Goal: Transaction & Acquisition: Purchase product/service

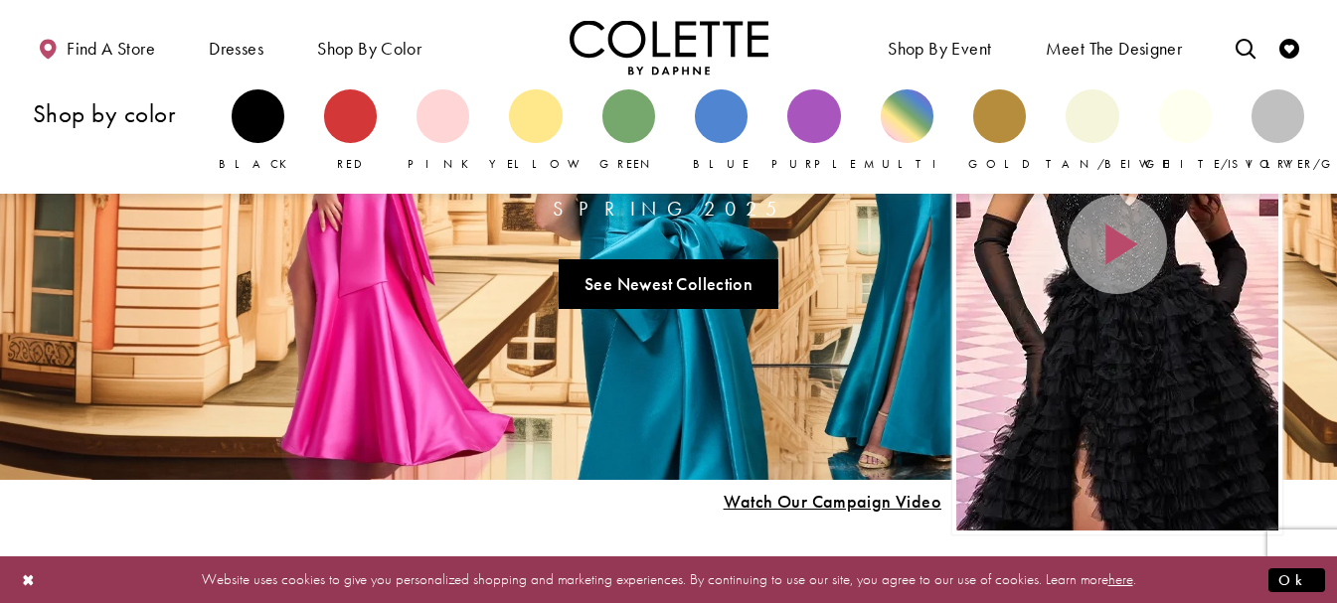
scroll to position [199, 0]
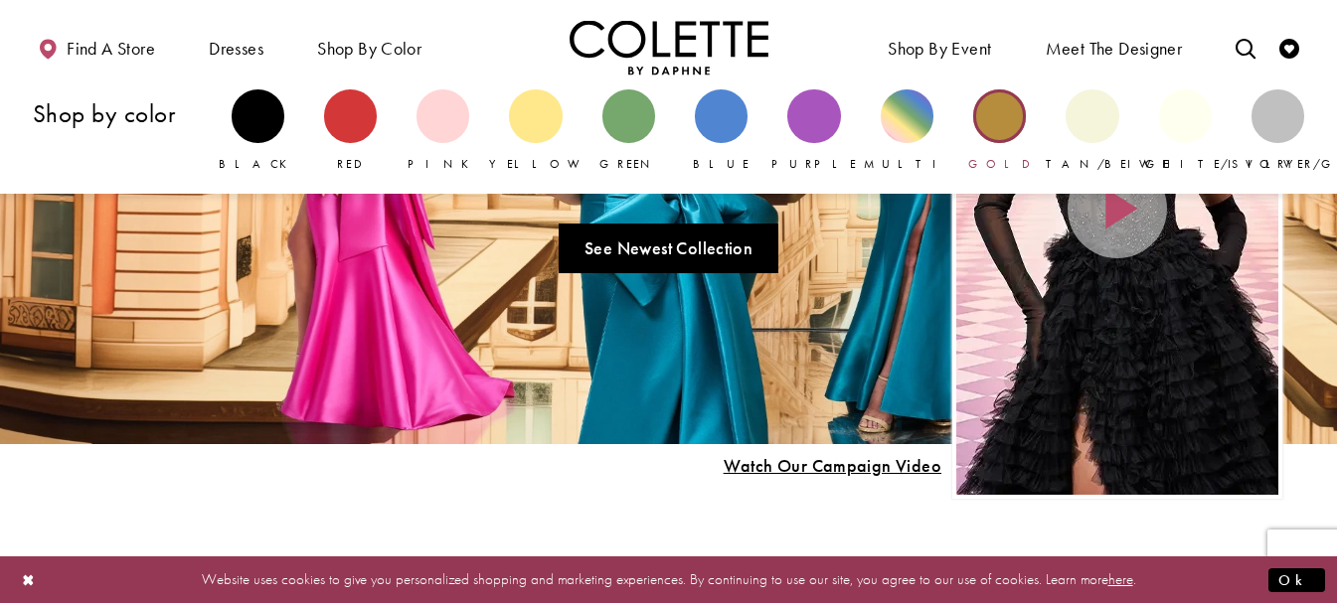
click at [1000, 130] on div "Primary block" at bounding box center [999, 115] width 53 height 53
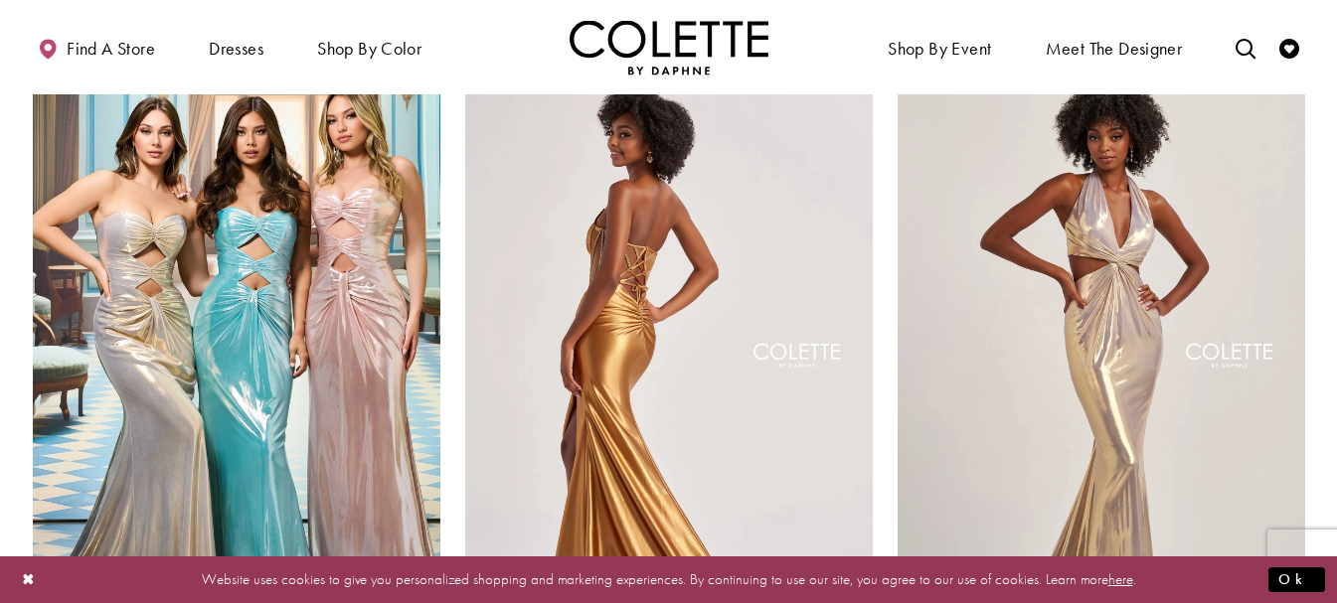
scroll to position [199, 0]
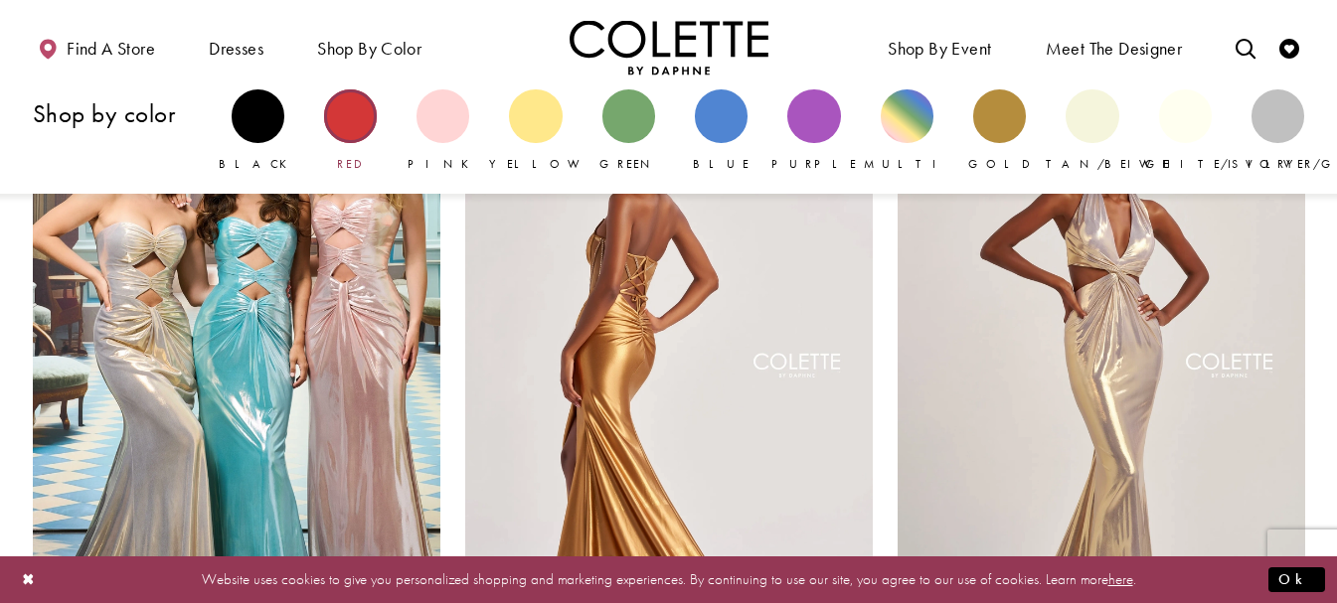
click at [353, 107] on div "Primary block" at bounding box center [350, 115] width 53 height 53
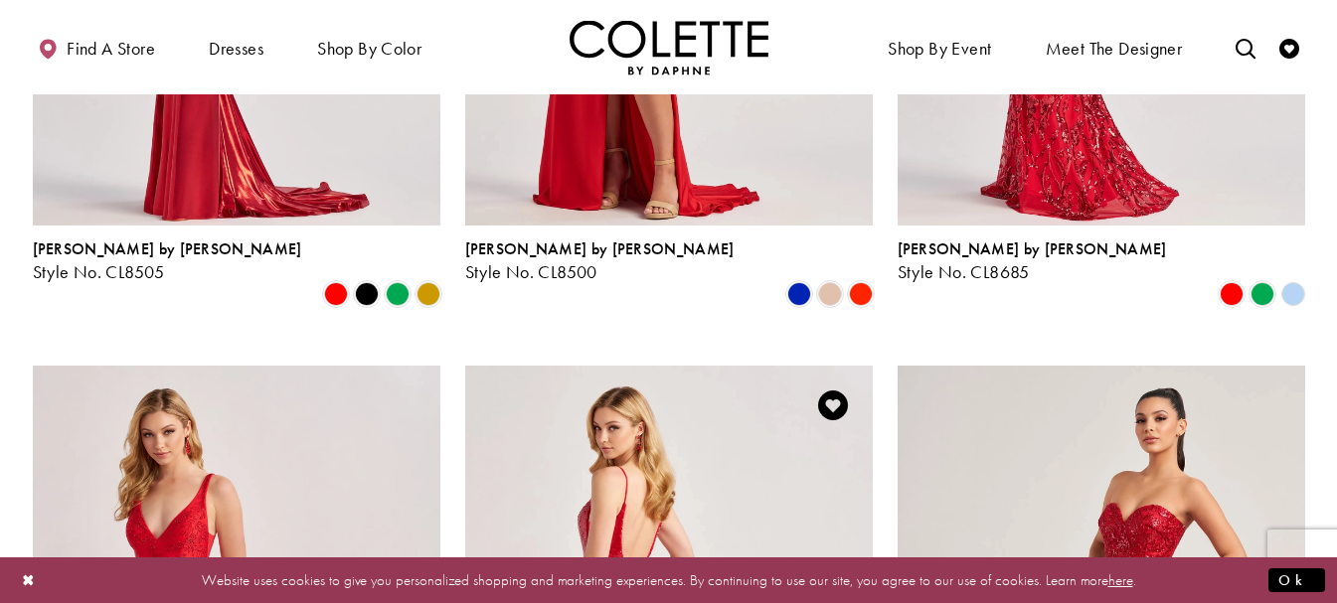
scroll to position [1392, 0]
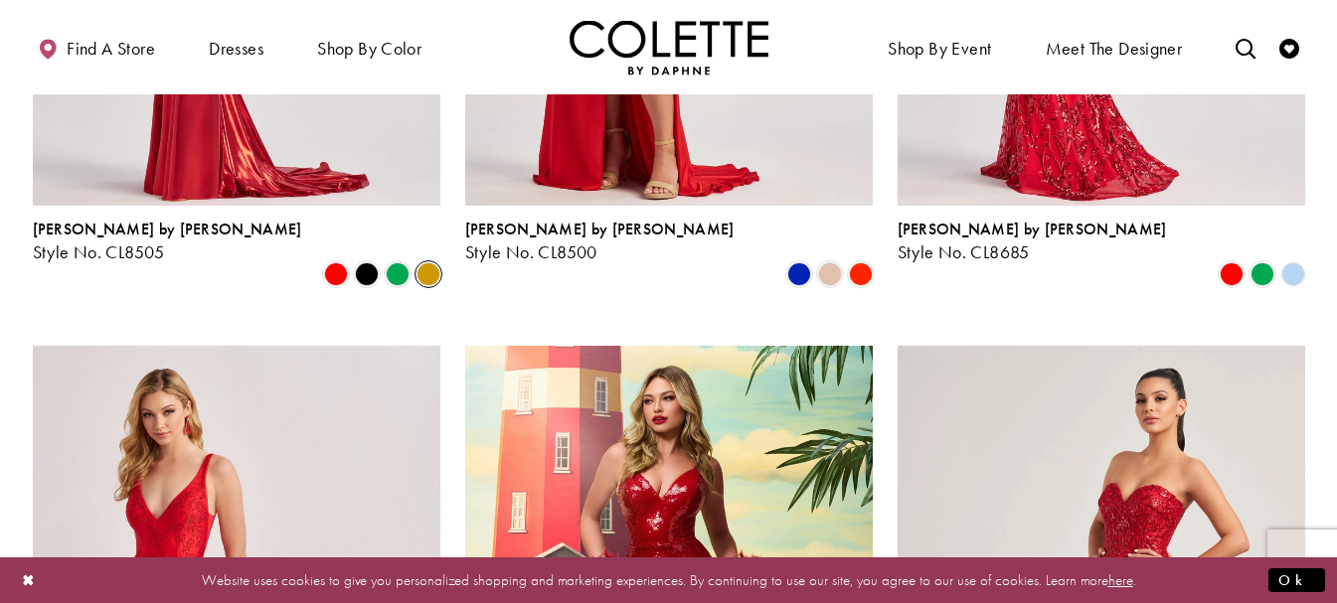
click at [427, 262] on span "Product List" at bounding box center [429, 274] width 24 height 24
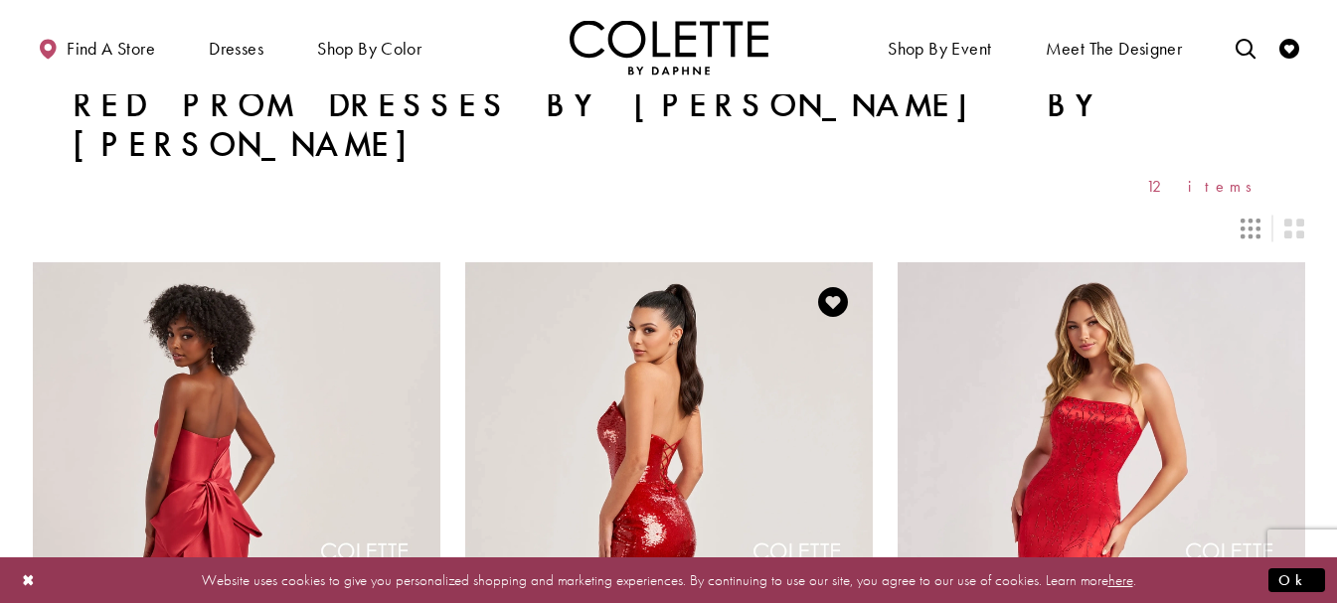
scroll to position [0, 0]
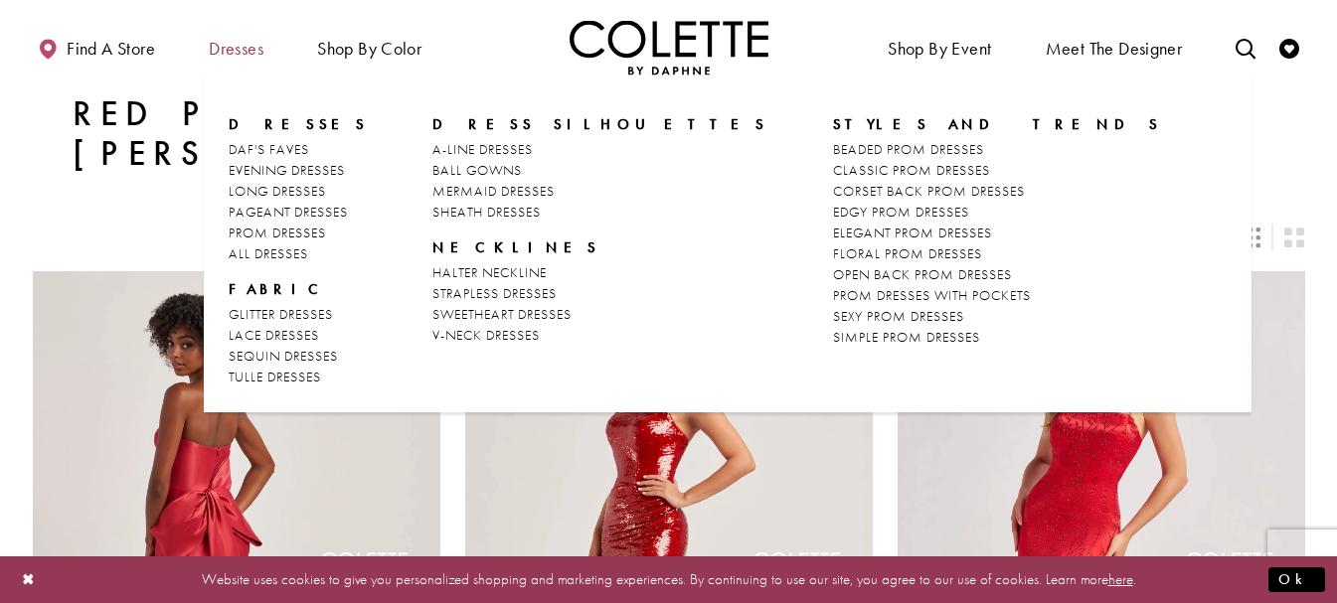
click at [246, 52] on span "Dresses" at bounding box center [236, 49] width 55 height 20
click at [263, 233] on span "PROM DRESSES" at bounding box center [277, 233] width 97 height 18
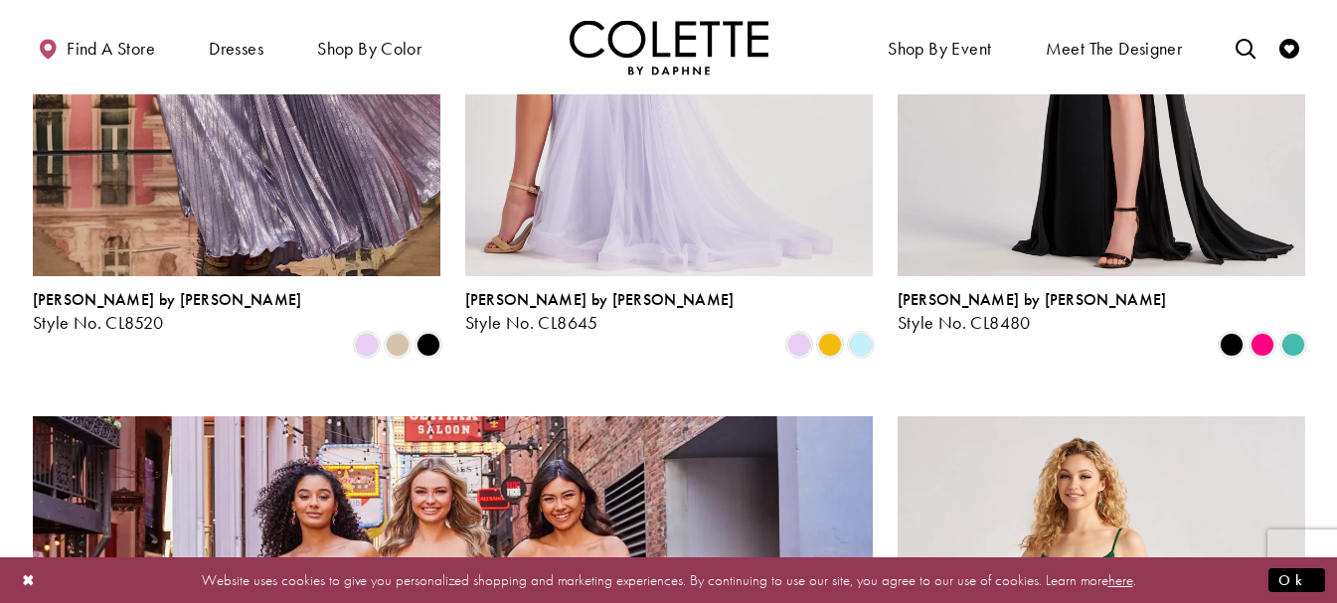
scroll to position [1491, 0]
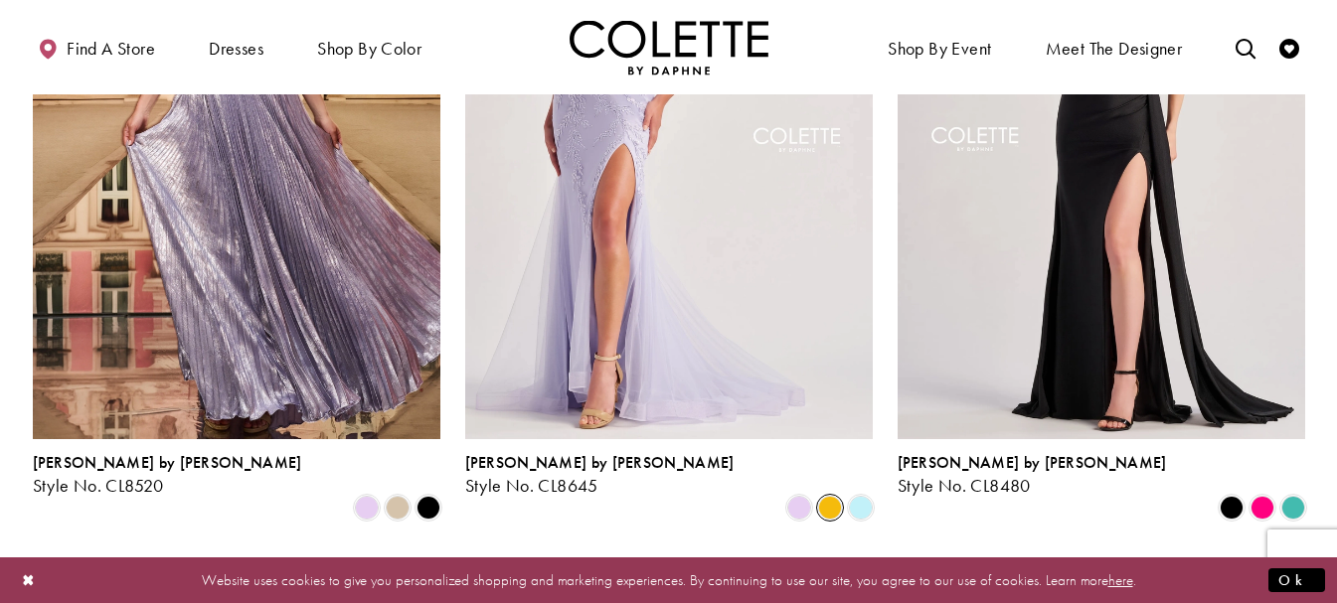
click at [826, 496] on span "Product List" at bounding box center [830, 508] width 24 height 24
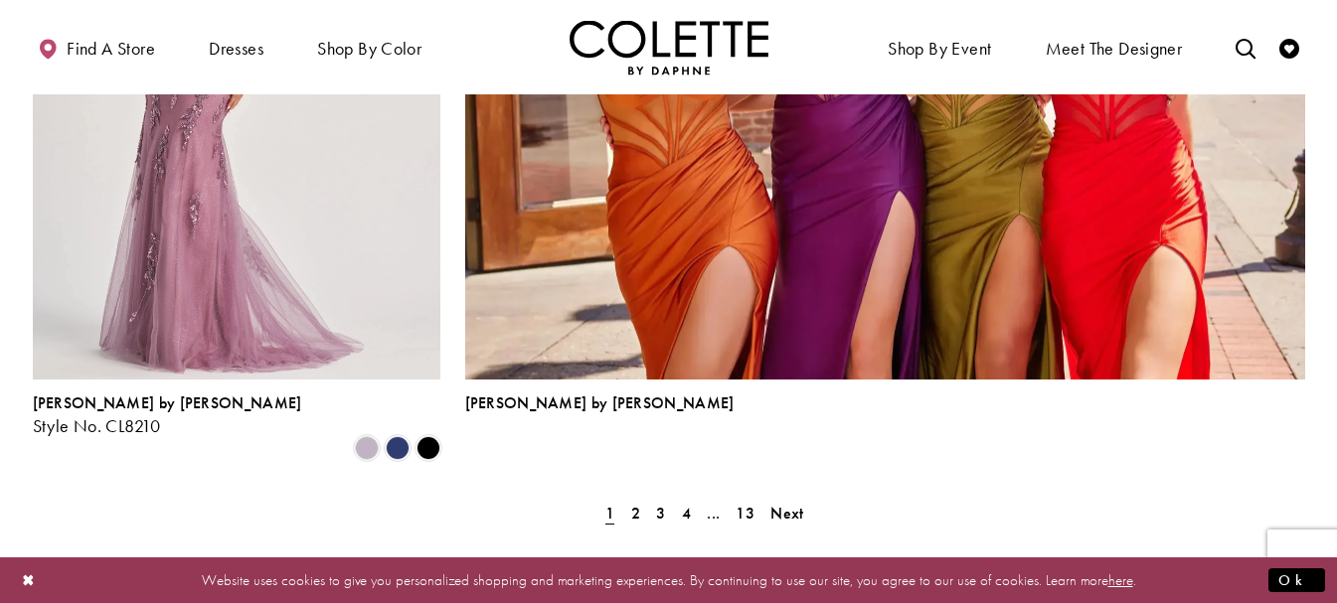
scroll to position [4474, 0]
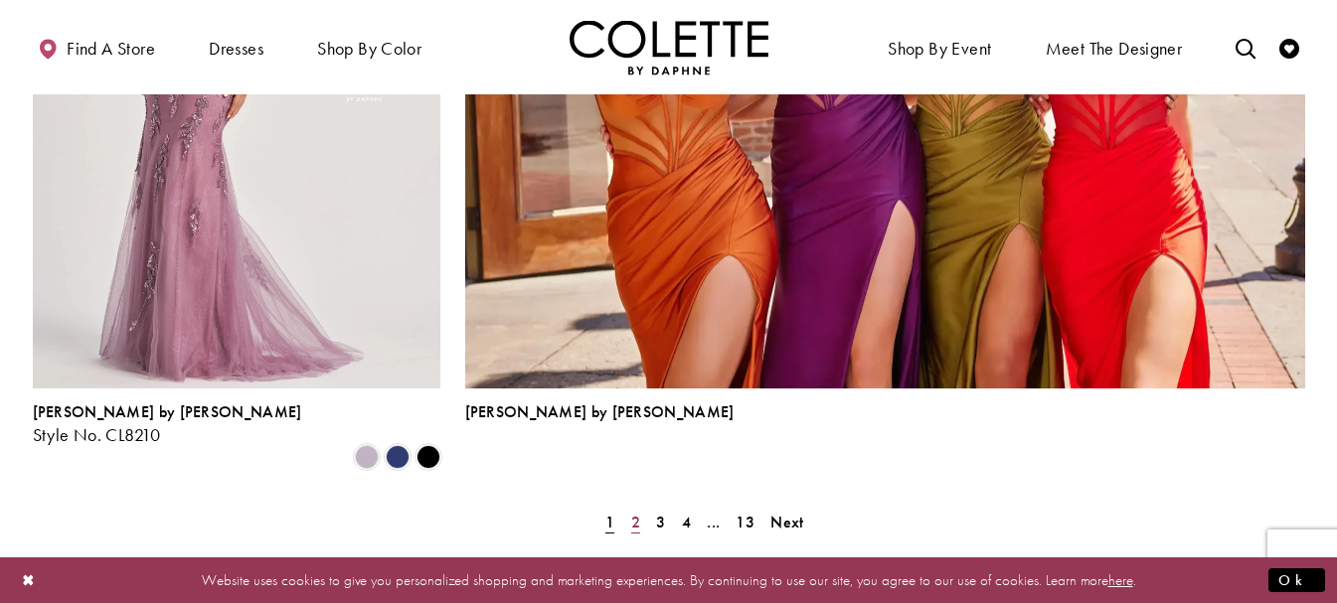
click at [640, 508] on link "2" at bounding box center [635, 522] width 21 height 29
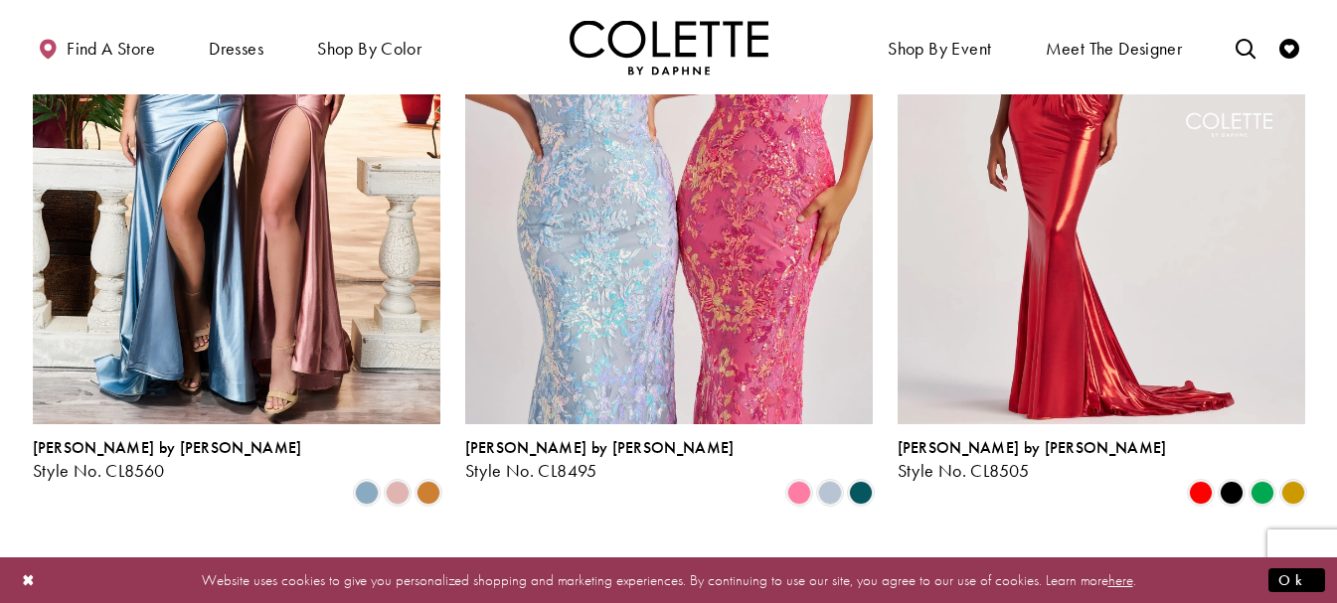
scroll to position [1504, 0]
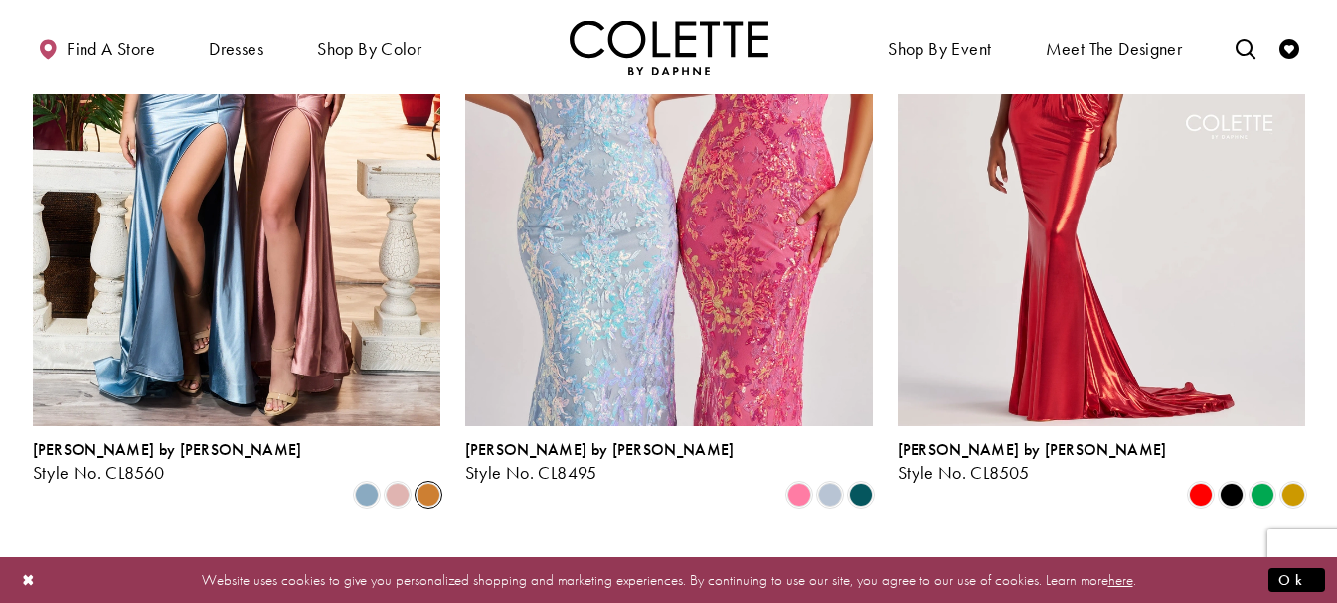
click at [427, 483] on span "Product List" at bounding box center [429, 495] width 24 height 24
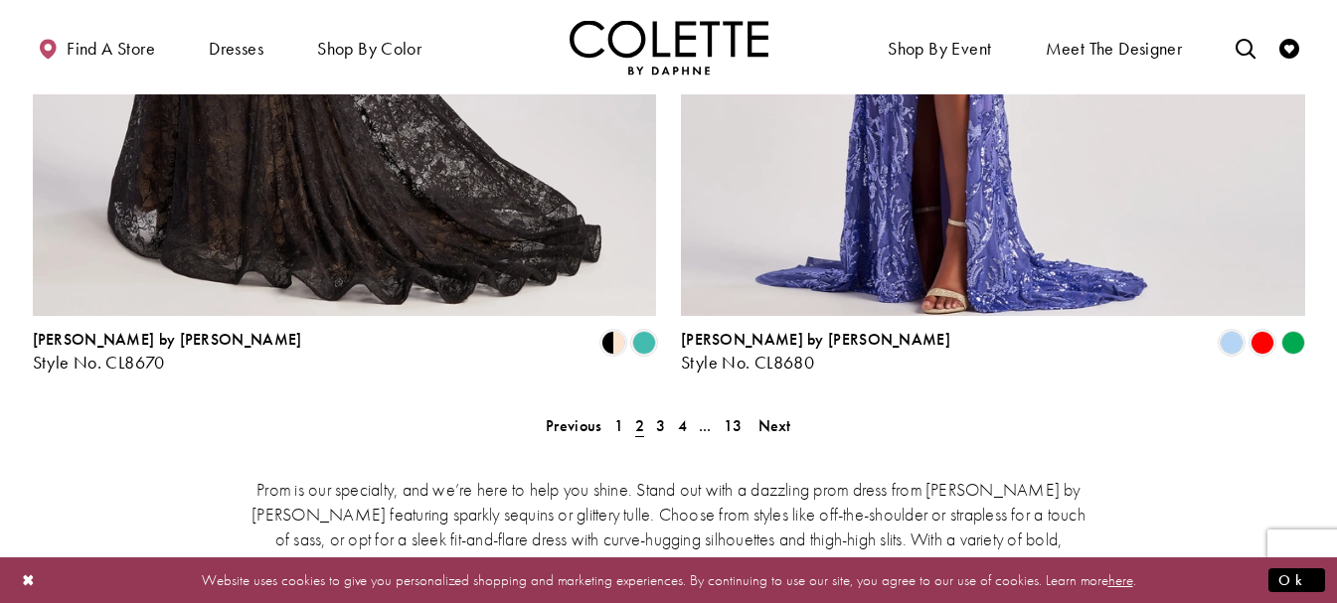
scroll to position [4189, 0]
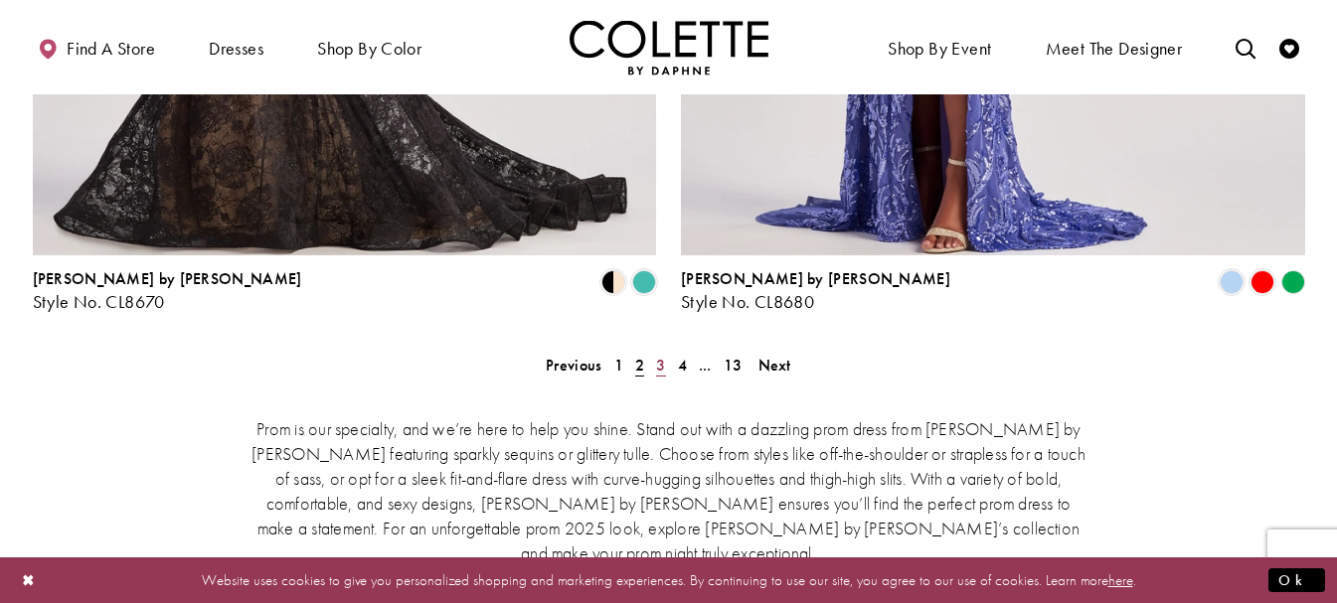
click at [660, 355] on span "3" at bounding box center [660, 365] width 9 height 21
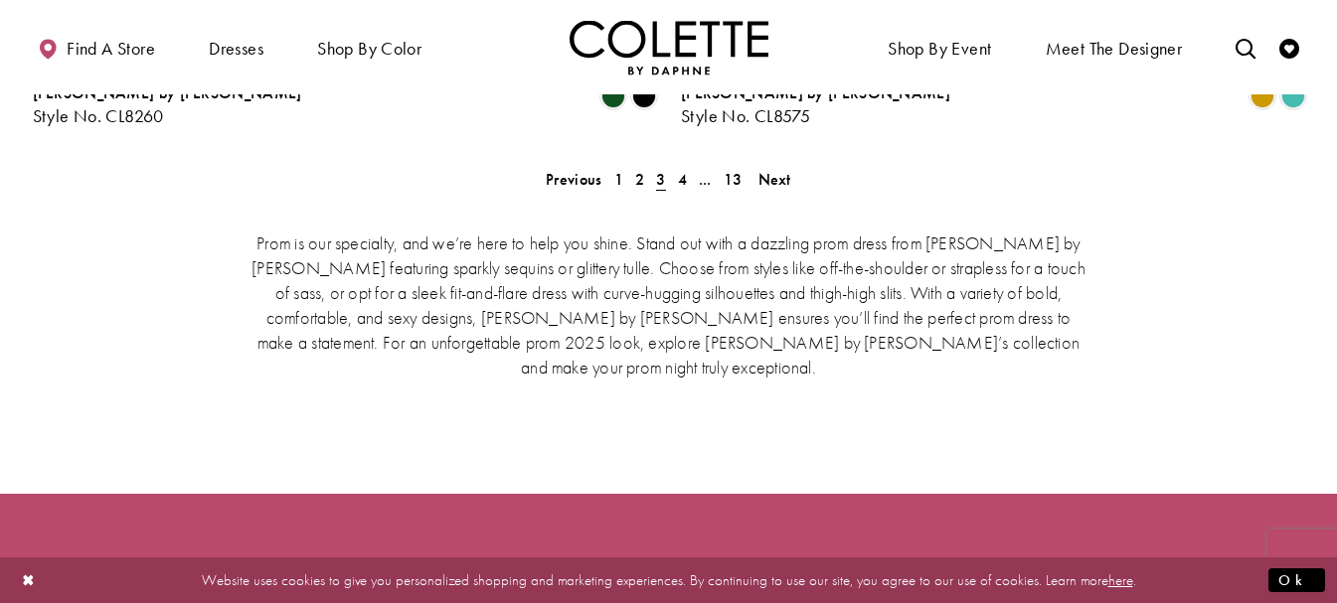
scroll to position [4089, 0]
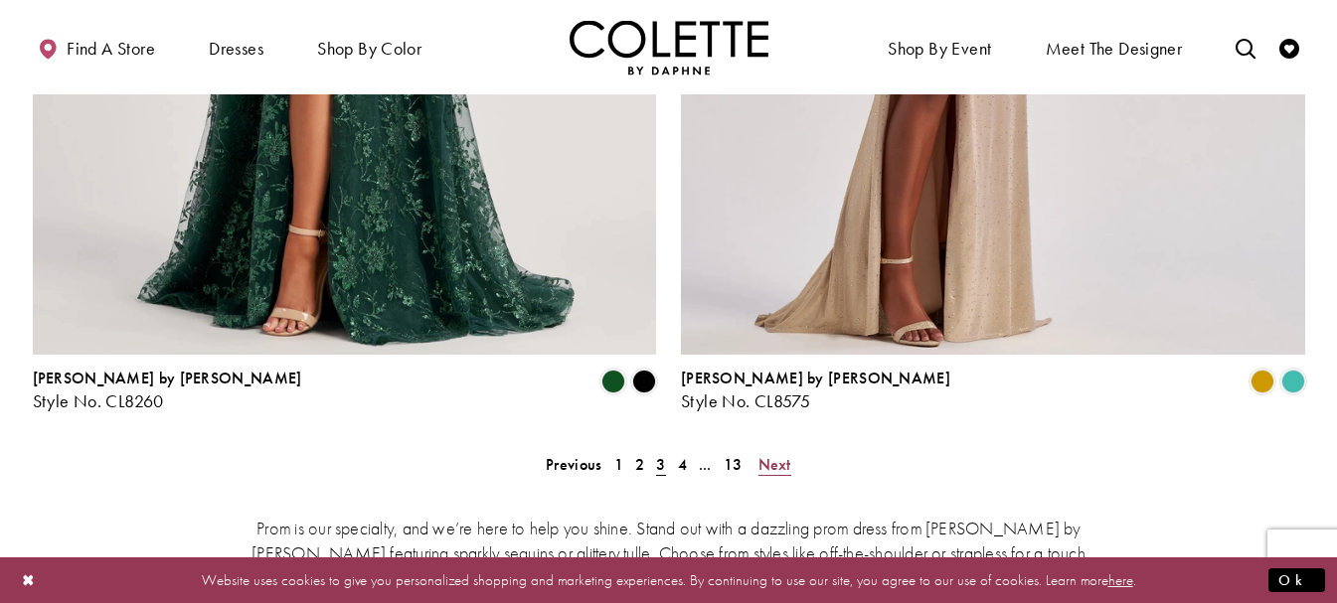
click at [762, 454] on span "Next" at bounding box center [775, 464] width 33 height 21
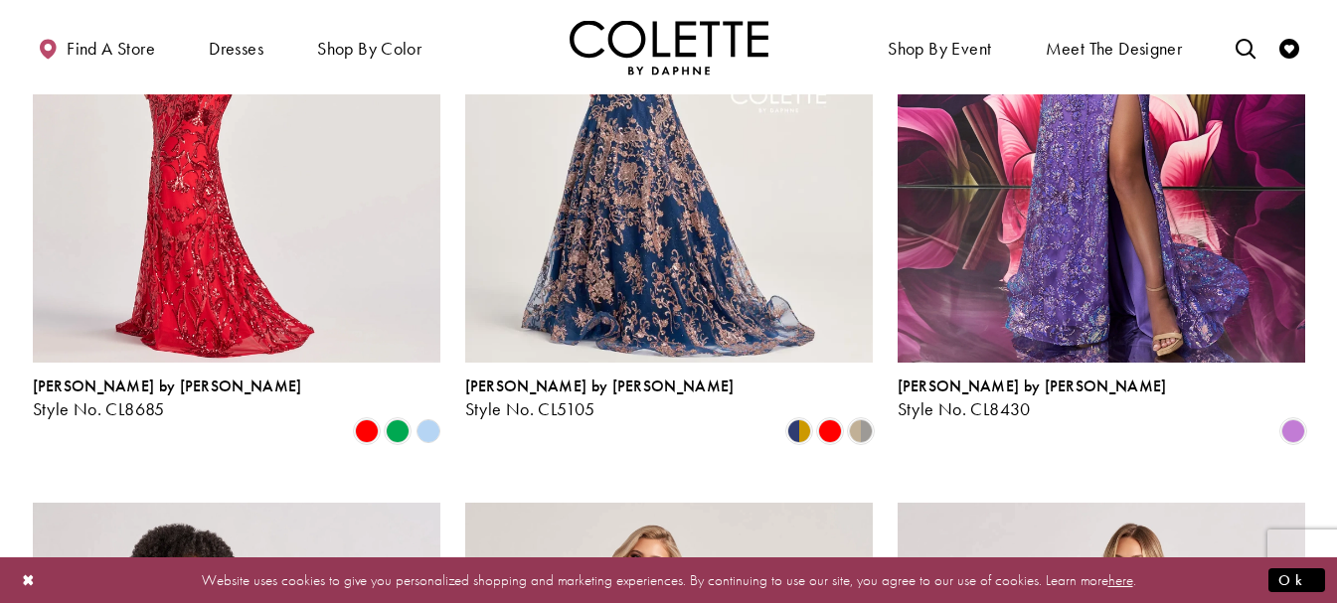
scroll to position [1604, 0]
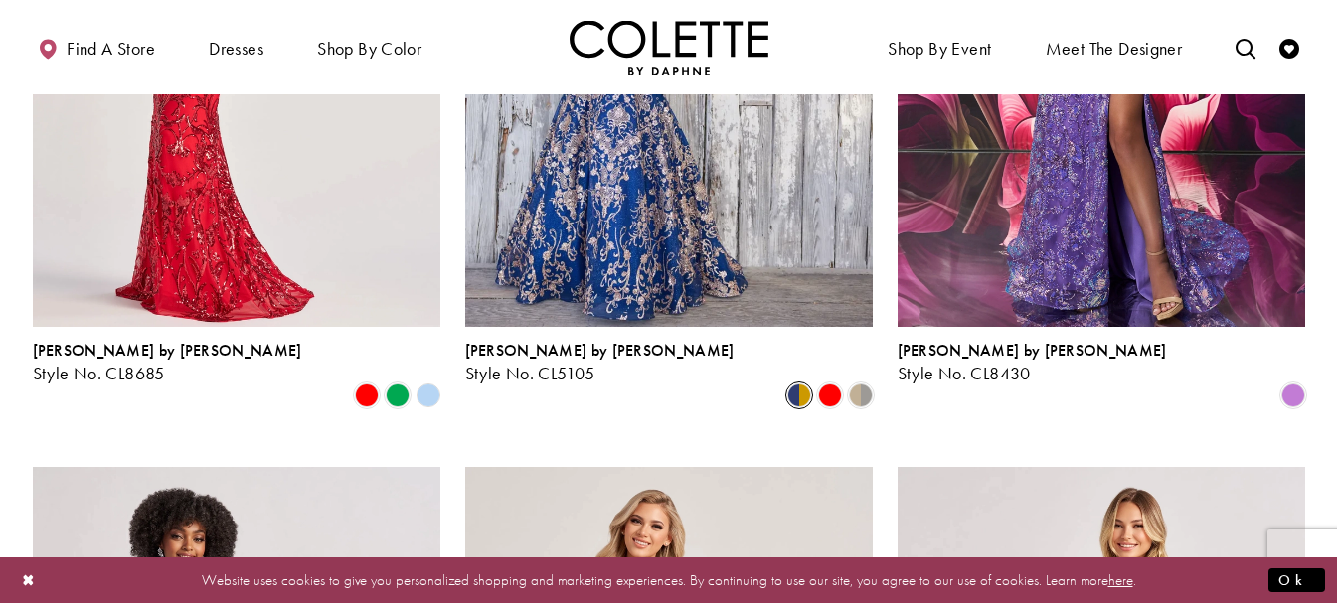
click at [796, 384] on span "Product List" at bounding box center [799, 396] width 24 height 24
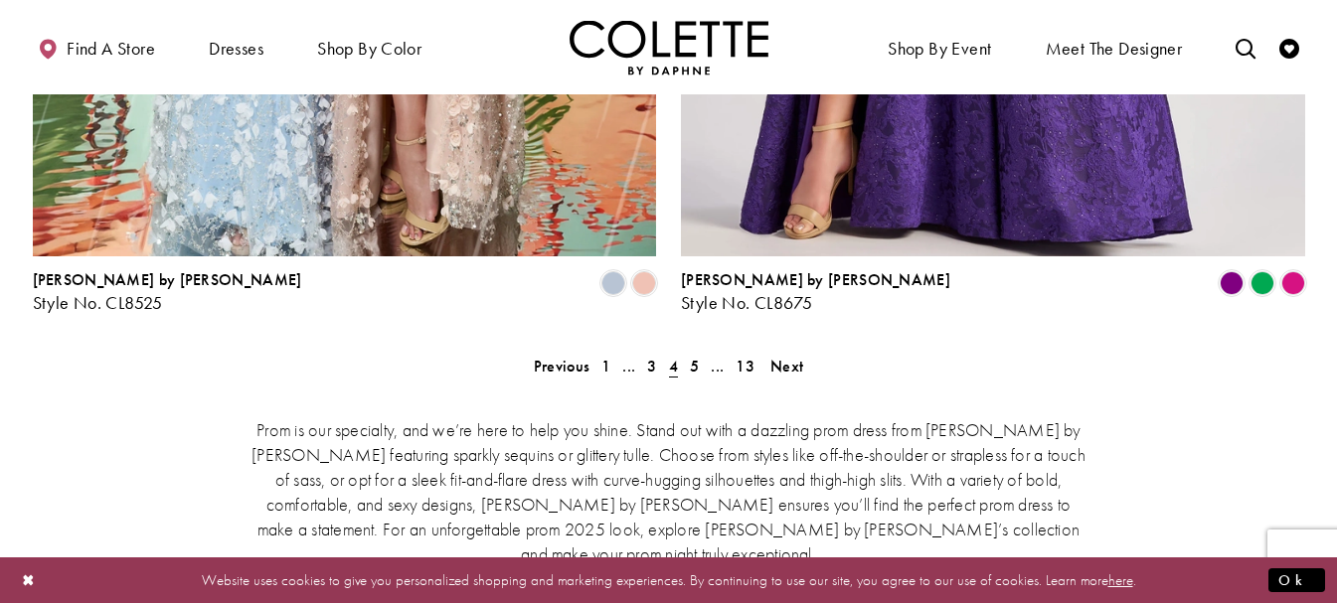
scroll to position [4189, 0]
click at [806, 351] on link "Next" at bounding box center [787, 365] width 45 height 29
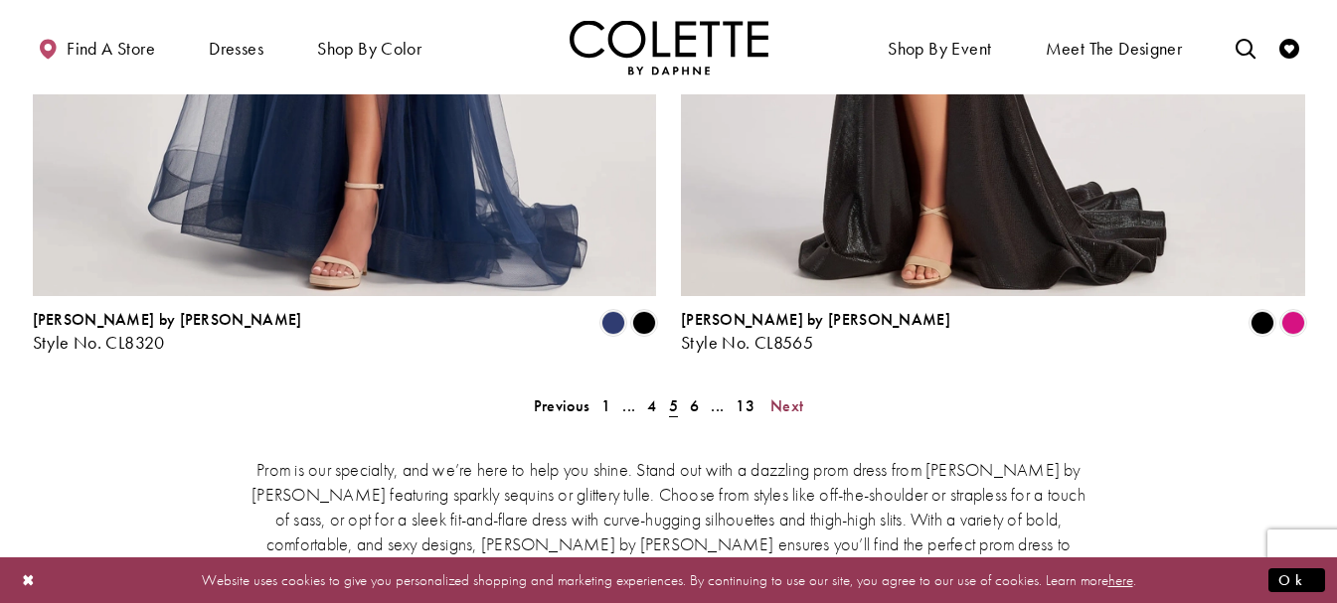
scroll to position [4189, 0]
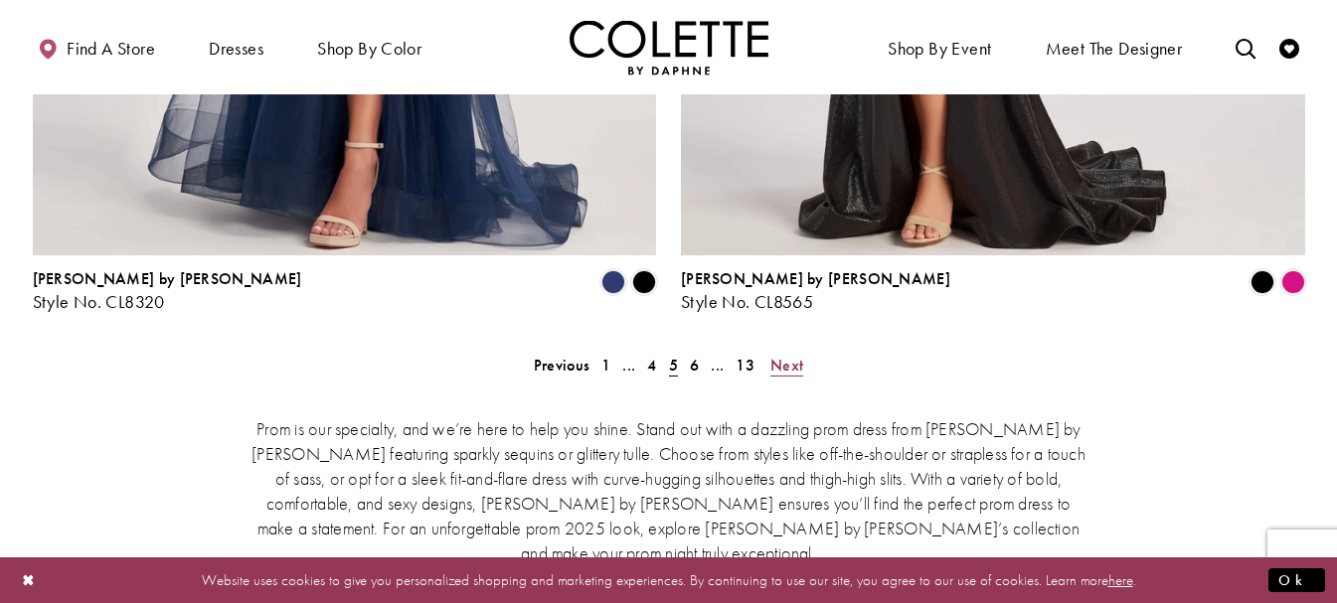
click at [791, 355] on span "Next" at bounding box center [787, 365] width 33 height 21
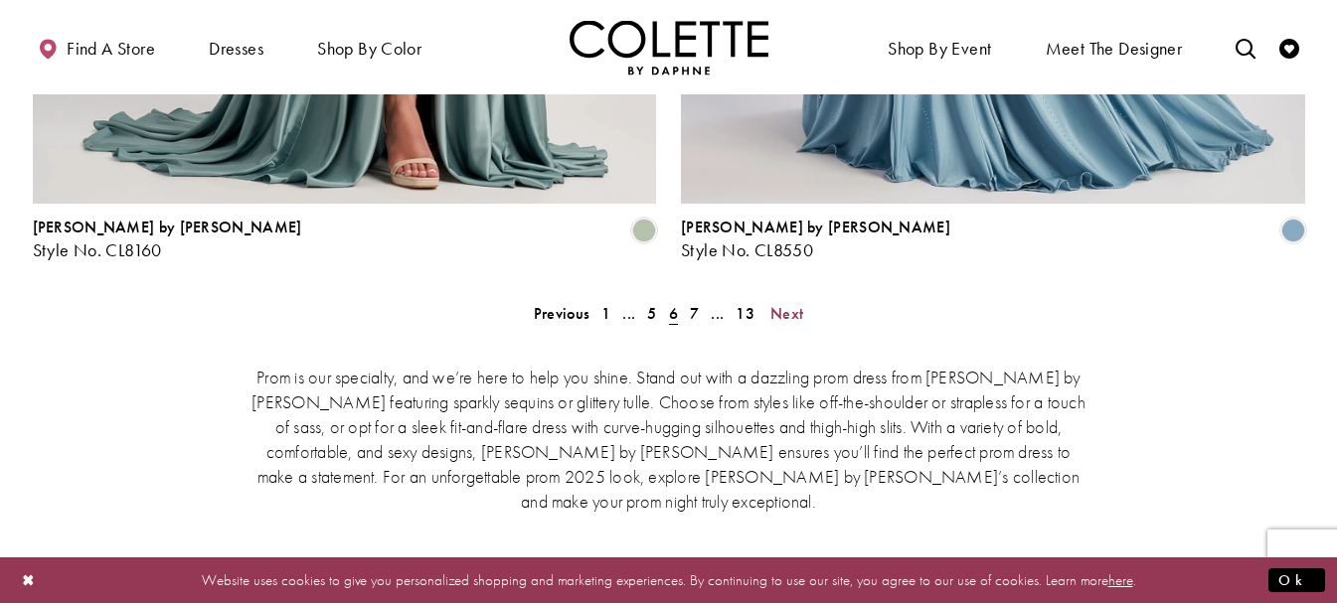
scroll to position [4288, 0]
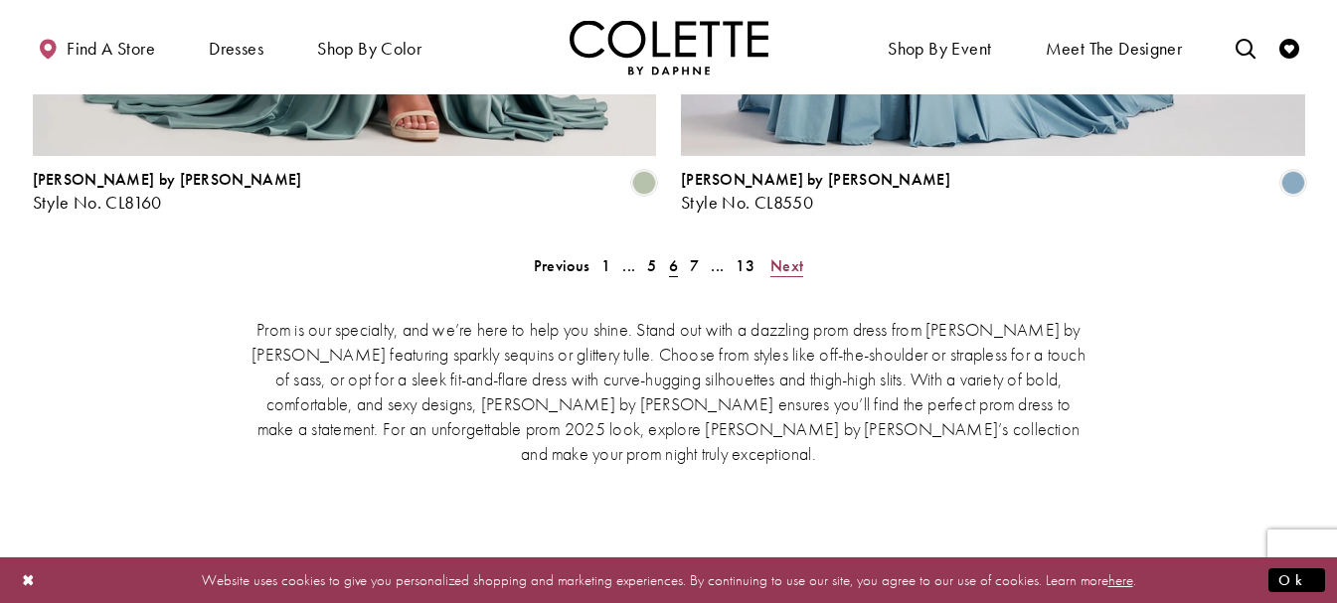
click at [786, 256] on span "Next" at bounding box center [787, 266] width 33 height 21
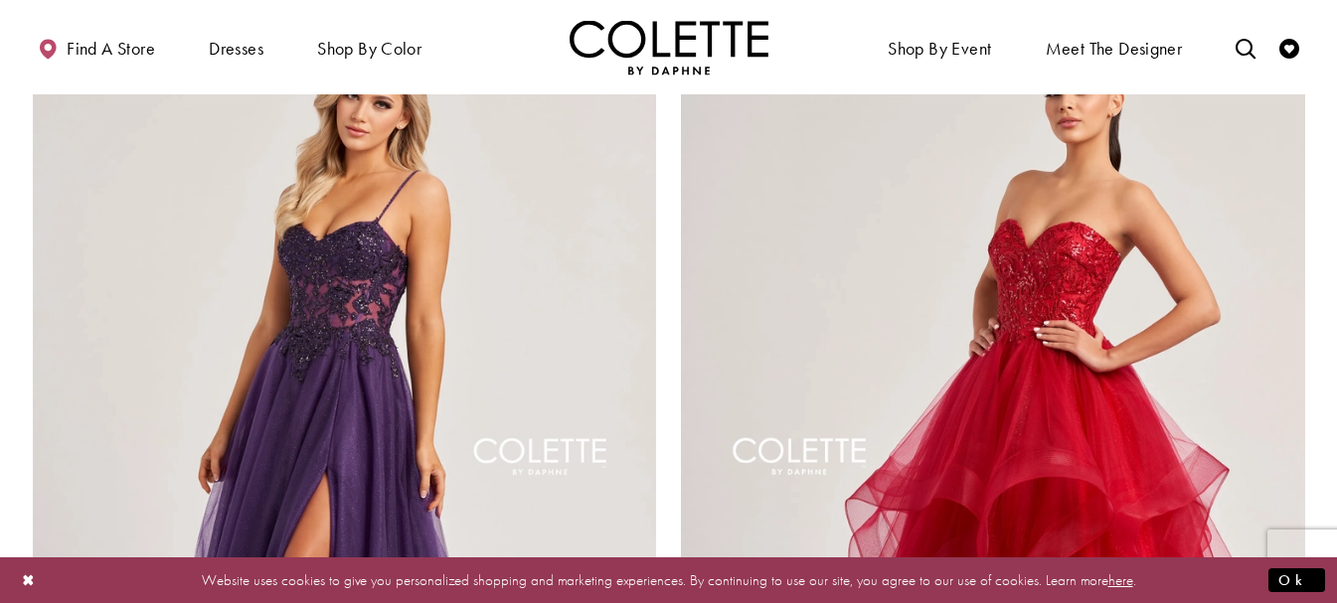
scroll to position [3493, 0]
